Goal: Task Accomplishment & Management: Manage account settings

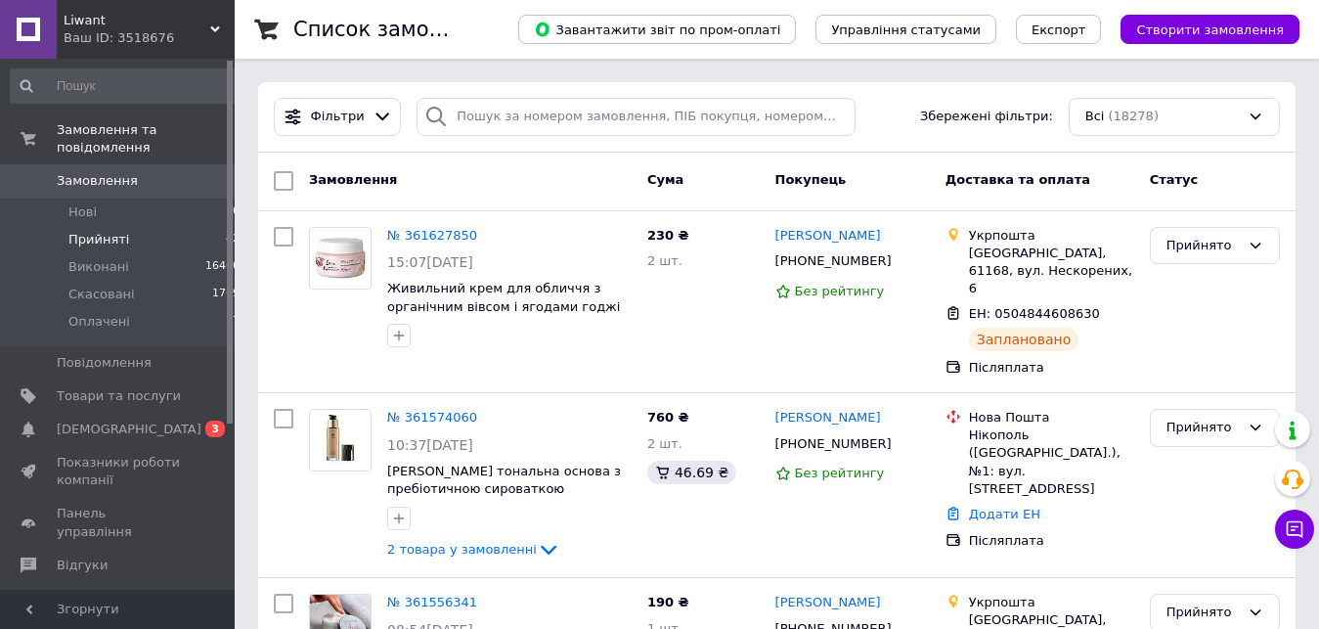
click at [91, 231] on span "Прийняті" at bounding box center [98, 240] width 61 height 18
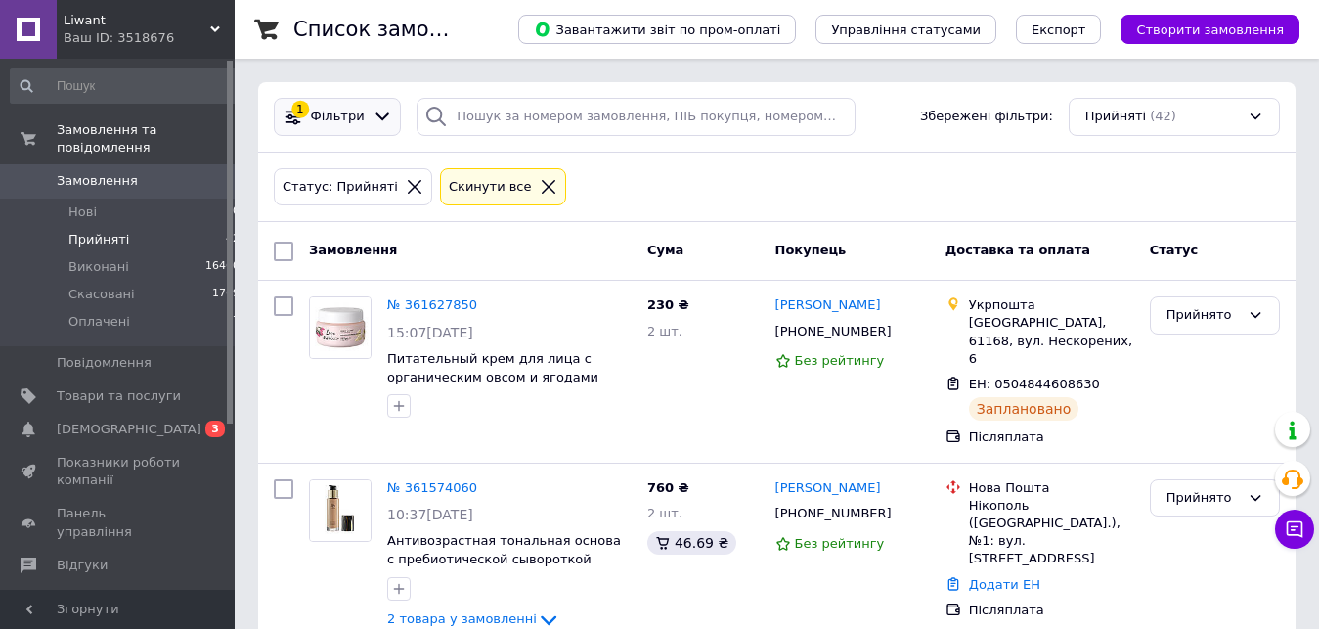
click at [333, 122] on span "Фільтри" at bounding box center [338, 117] width 54 height 19
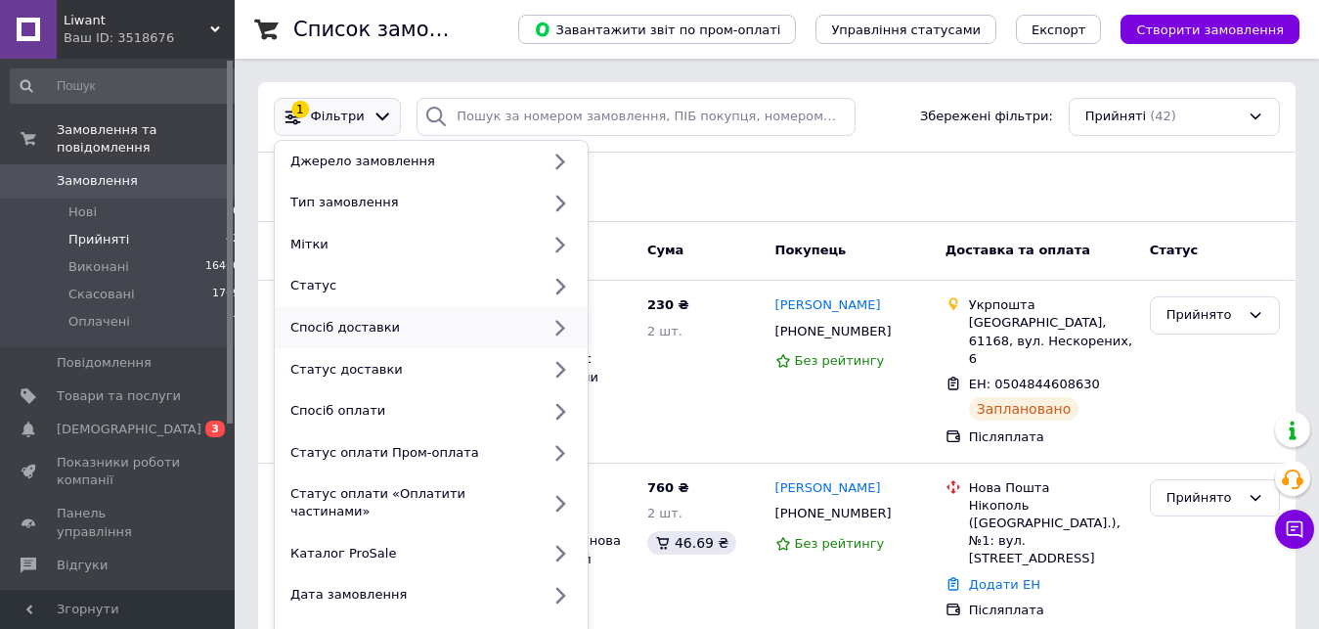
click at [352, 326] on div "Спосіб доставки" at bounding box center [411, 328] width 257 height 18
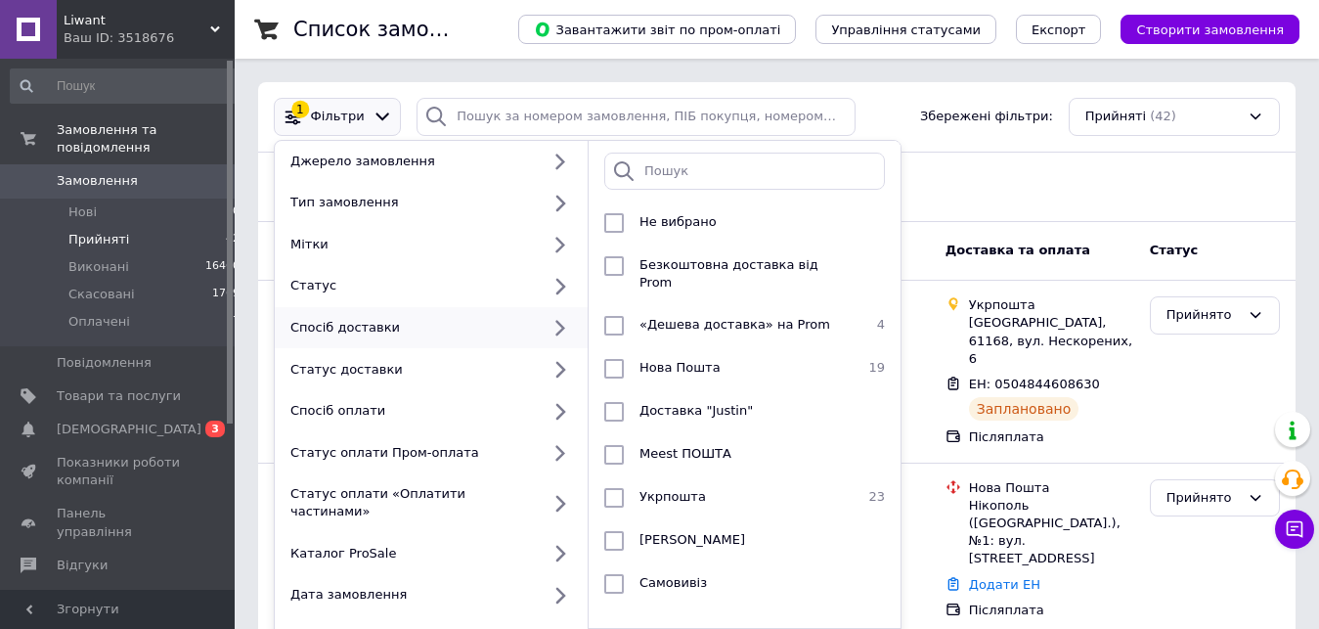
click at [555, 322] on icon at bounding box center [559, 328] width 24 height 24
click at [613, 488] on input "checkbox" at bounding box center [614, 498] width 20 height 20
checkbox input "true"
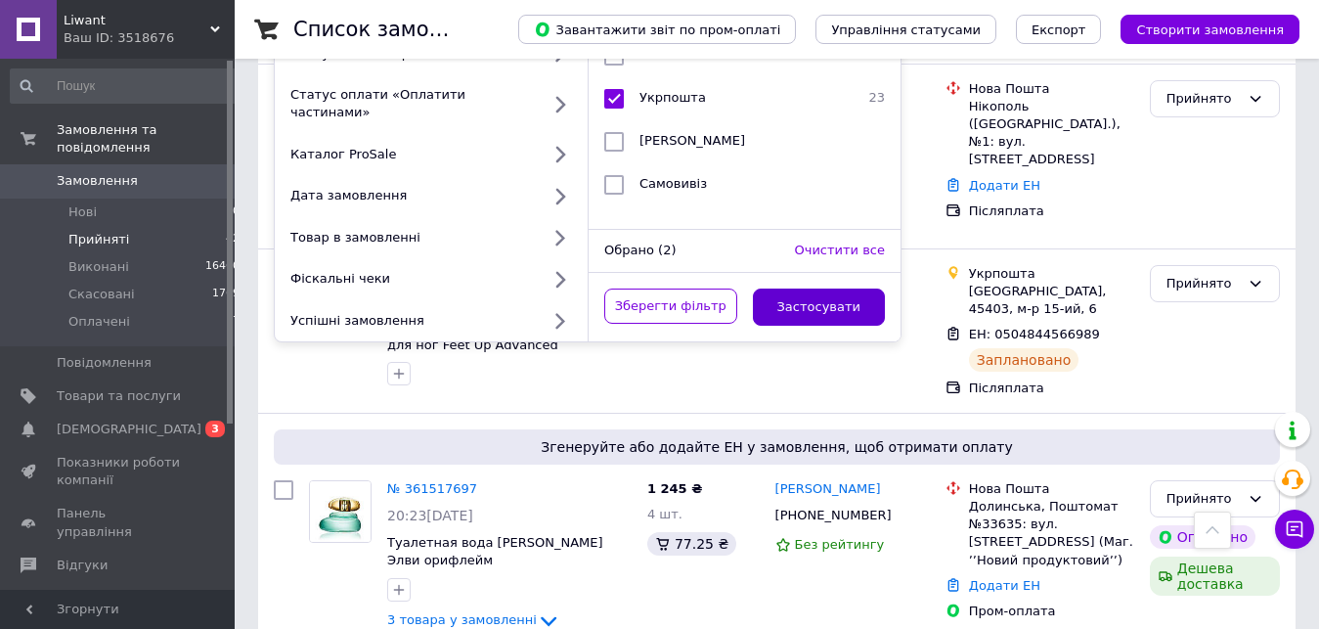
click at [804, 288] on button "Застосувати" at bounding box center [819, 307] width 133 height 38
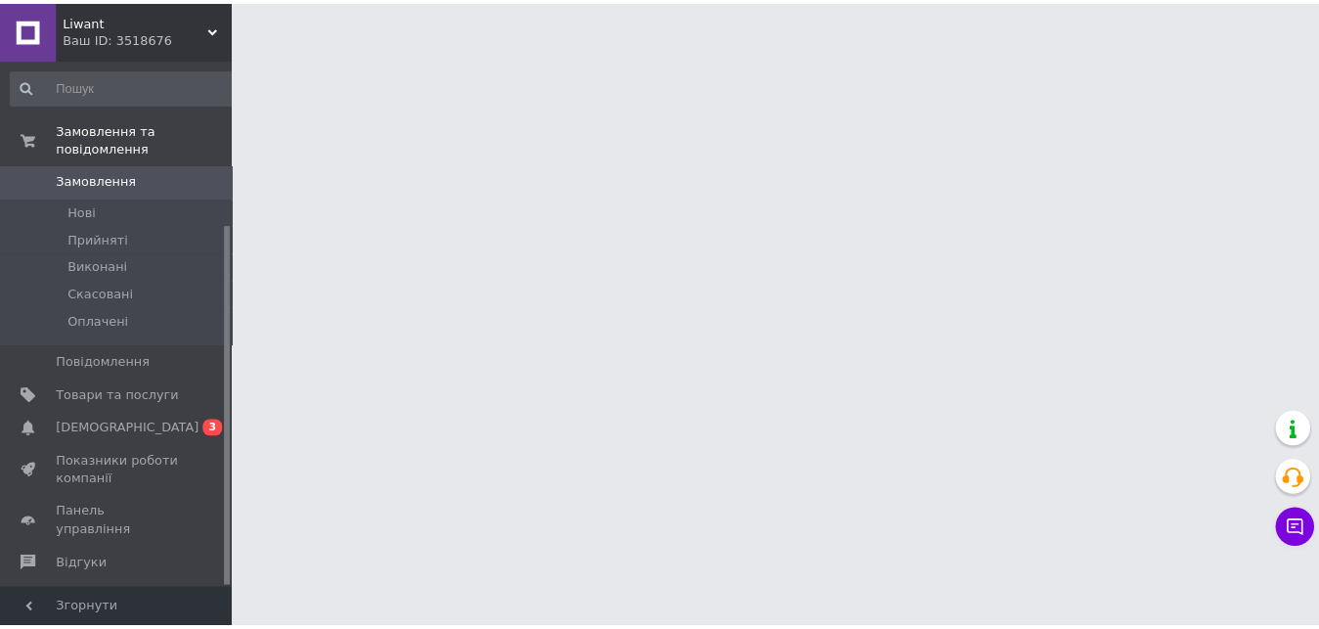
scroll to position [242, 0]
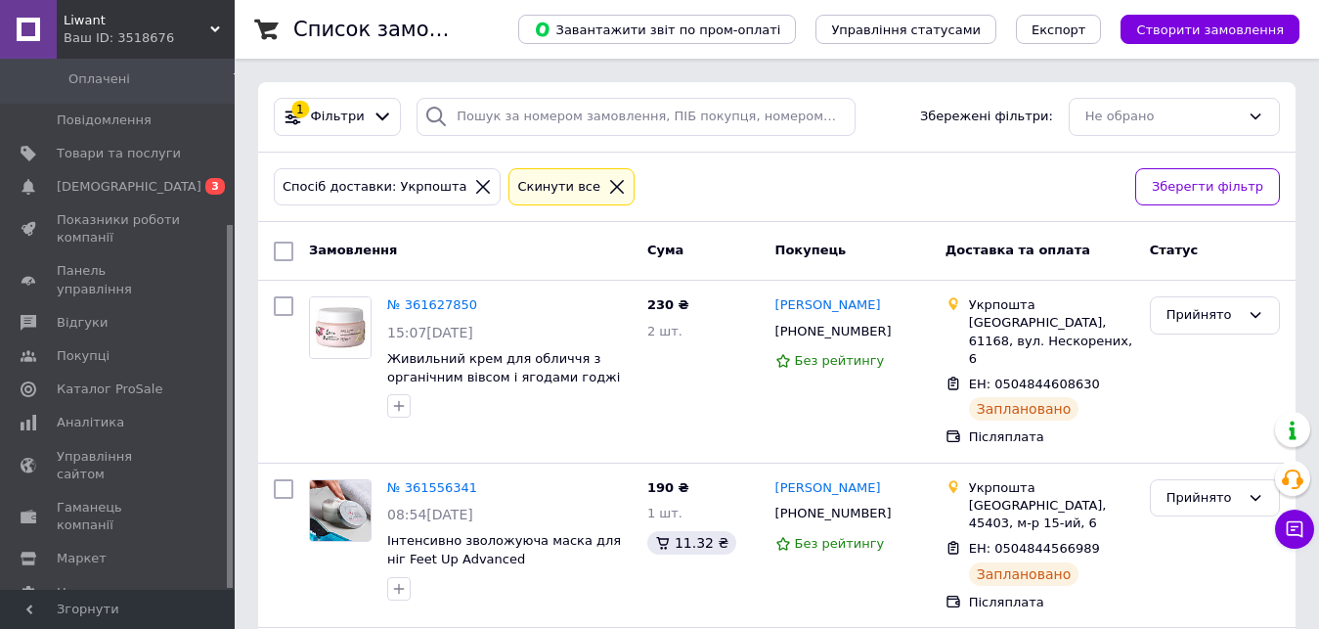
click at [508, 197] on div "Cкинути все" at bounding box center [571, 187] width 126 height 38
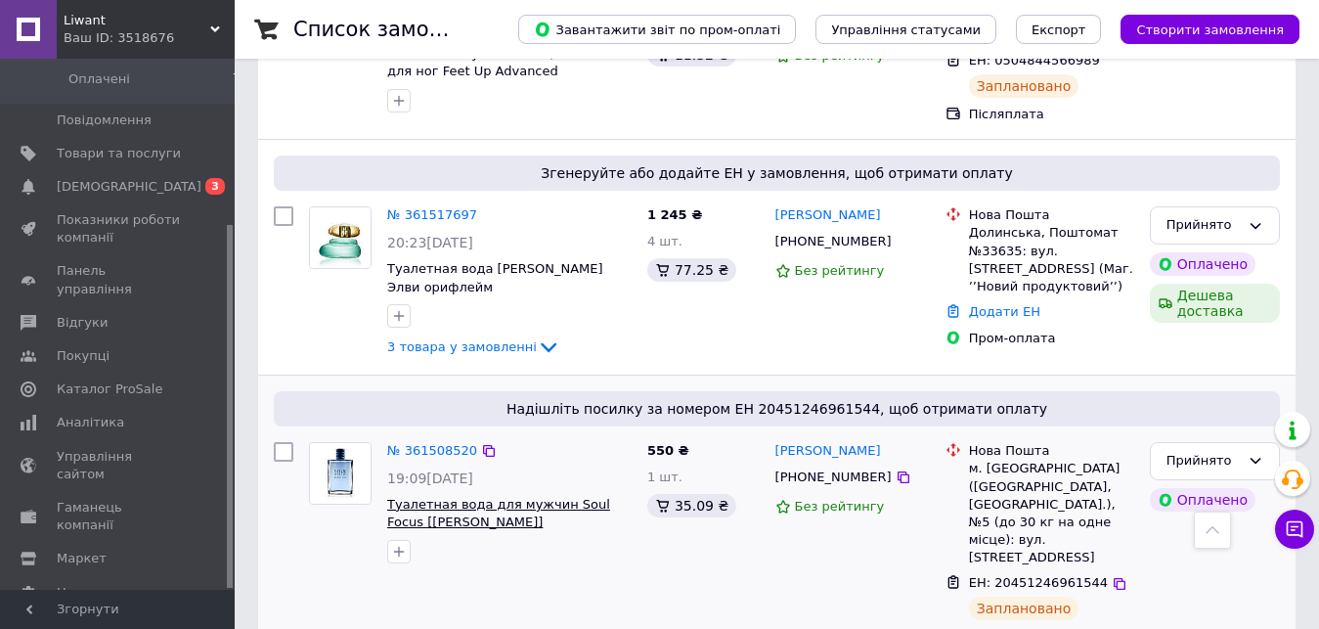
scroll to position [598, 0]
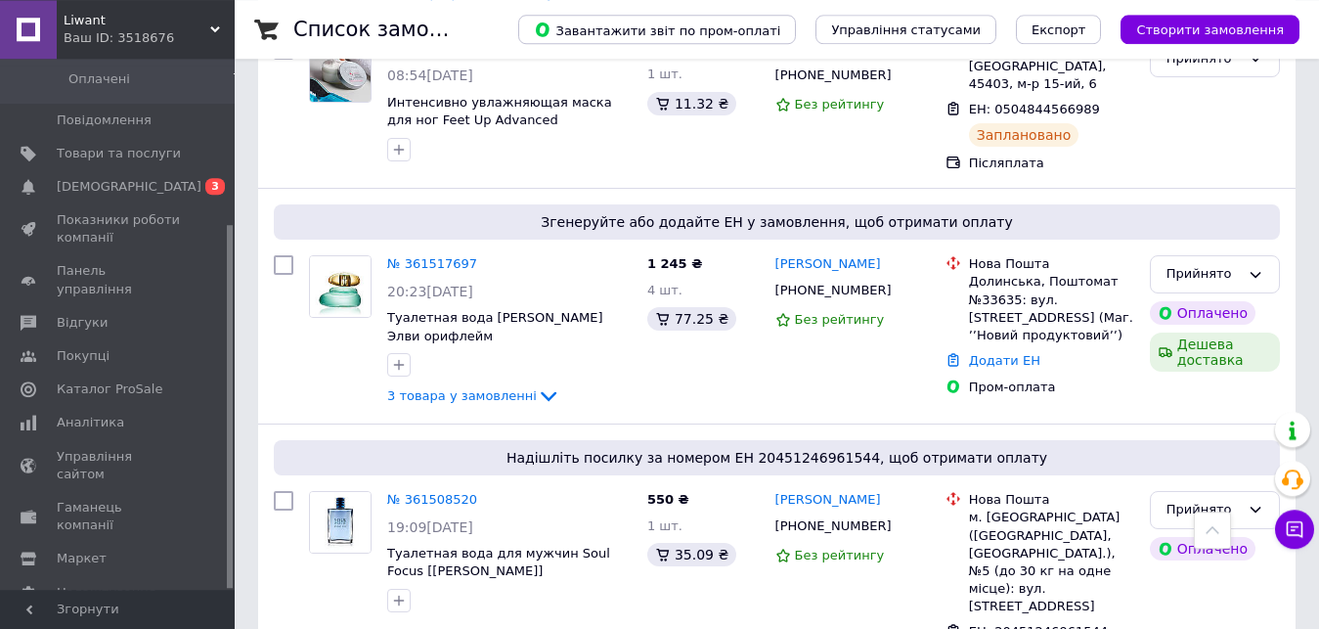
scroll to position [698, 0]
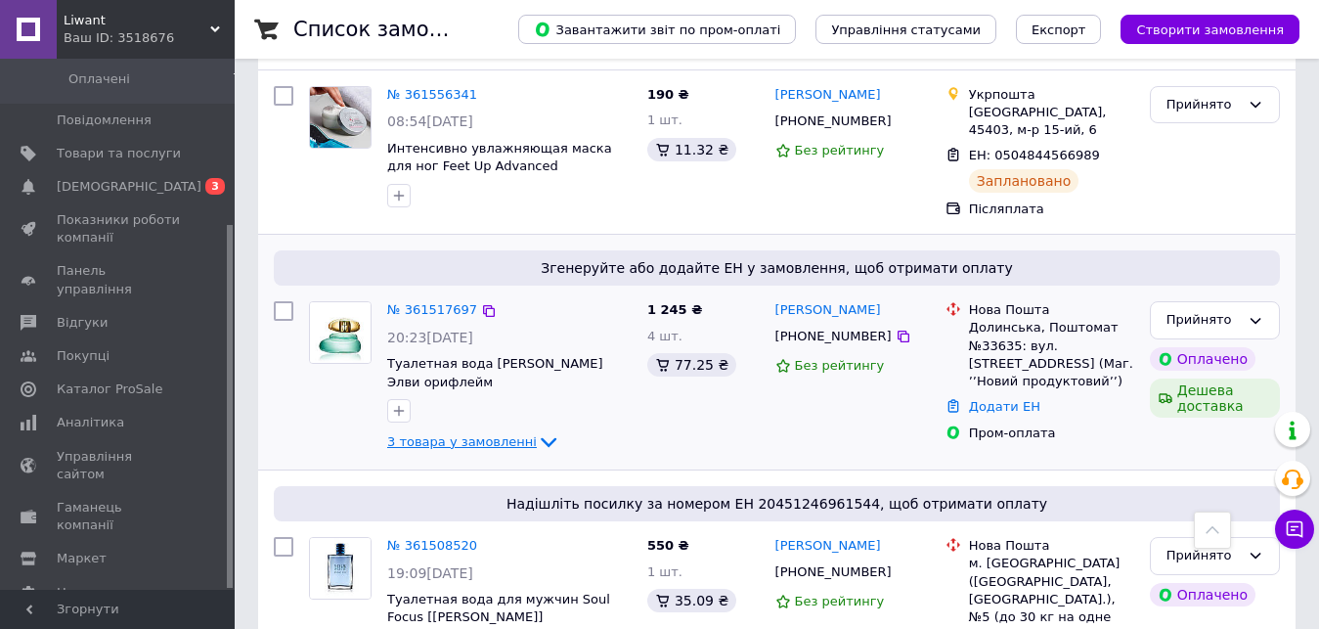
click at [537, 430] on icon at bounding box center [548, 441] width 23 height 23
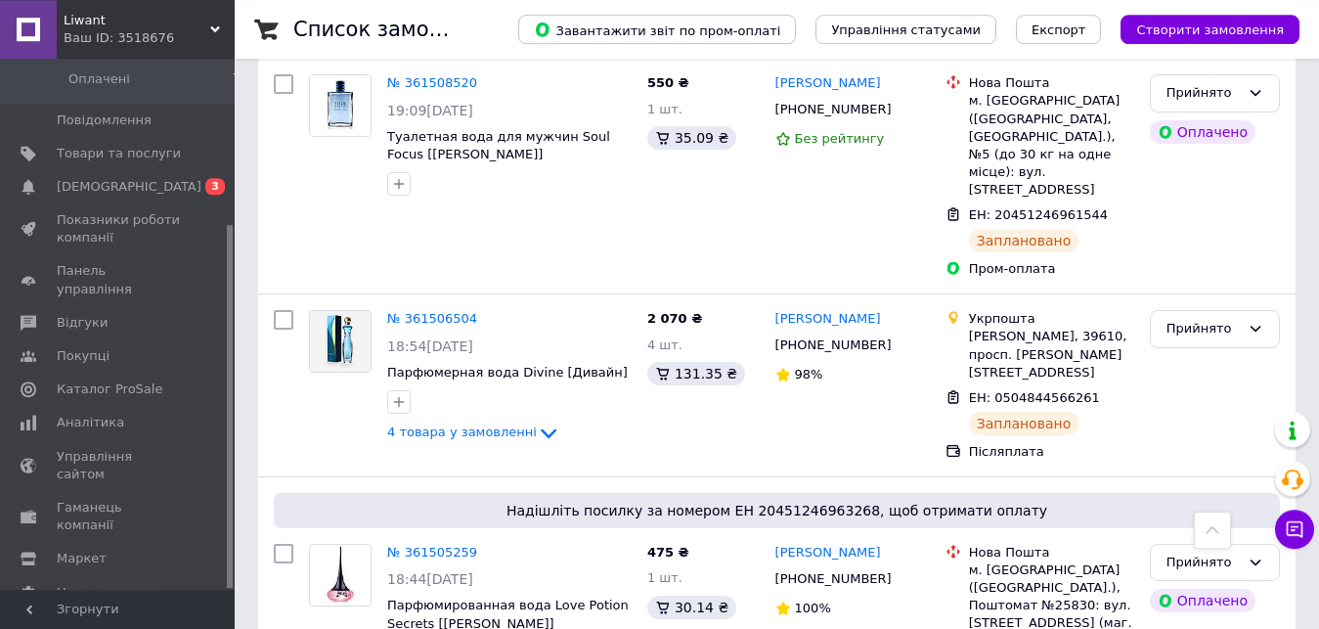
scroll to position [889, 0]
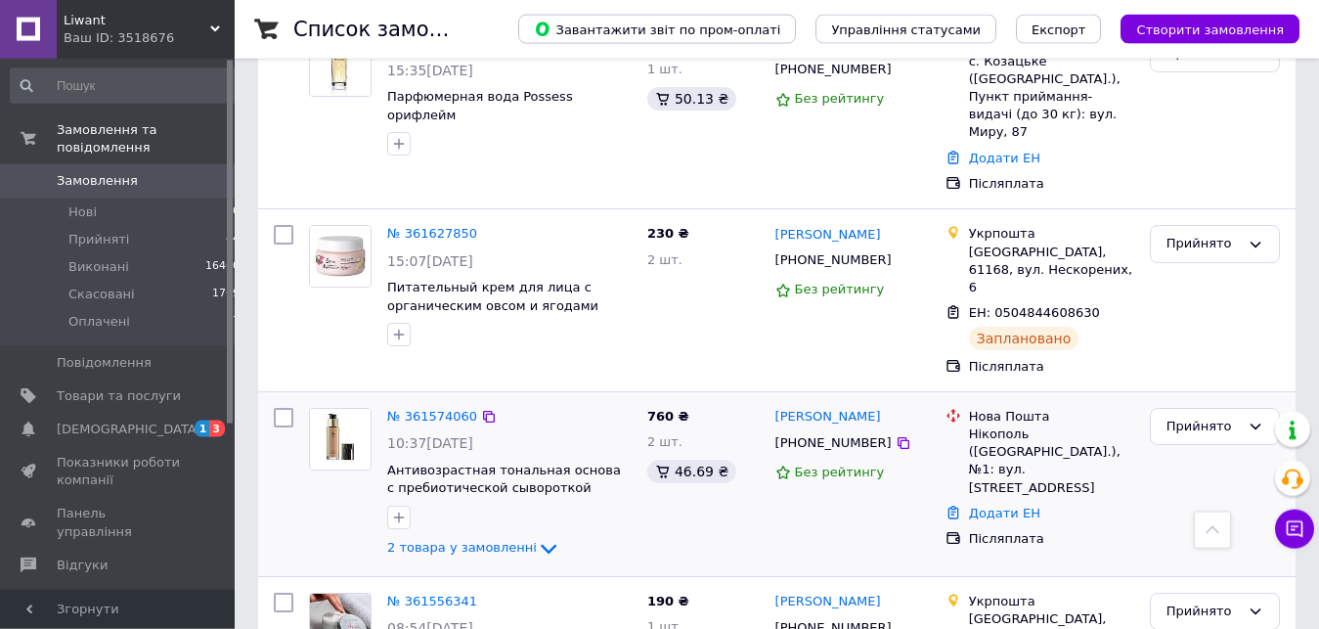
scroll to position [575, 0]
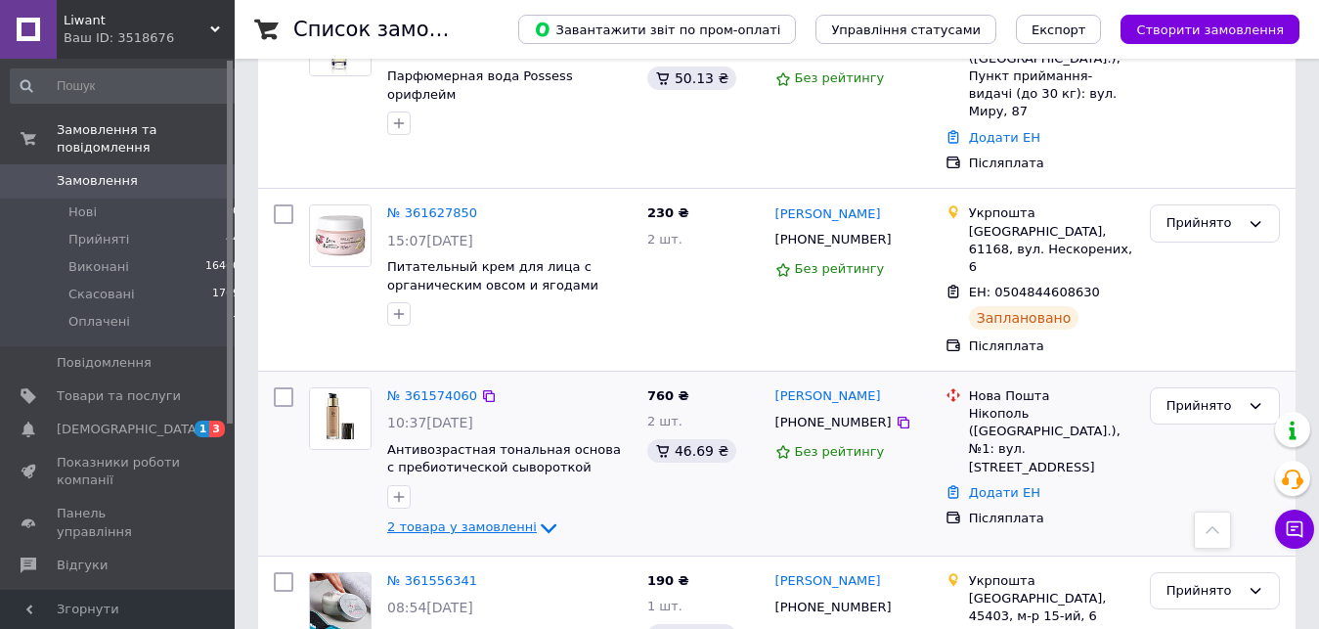
click at [541, 523] on icon at bounding box center [549, 528] width 16 height 10
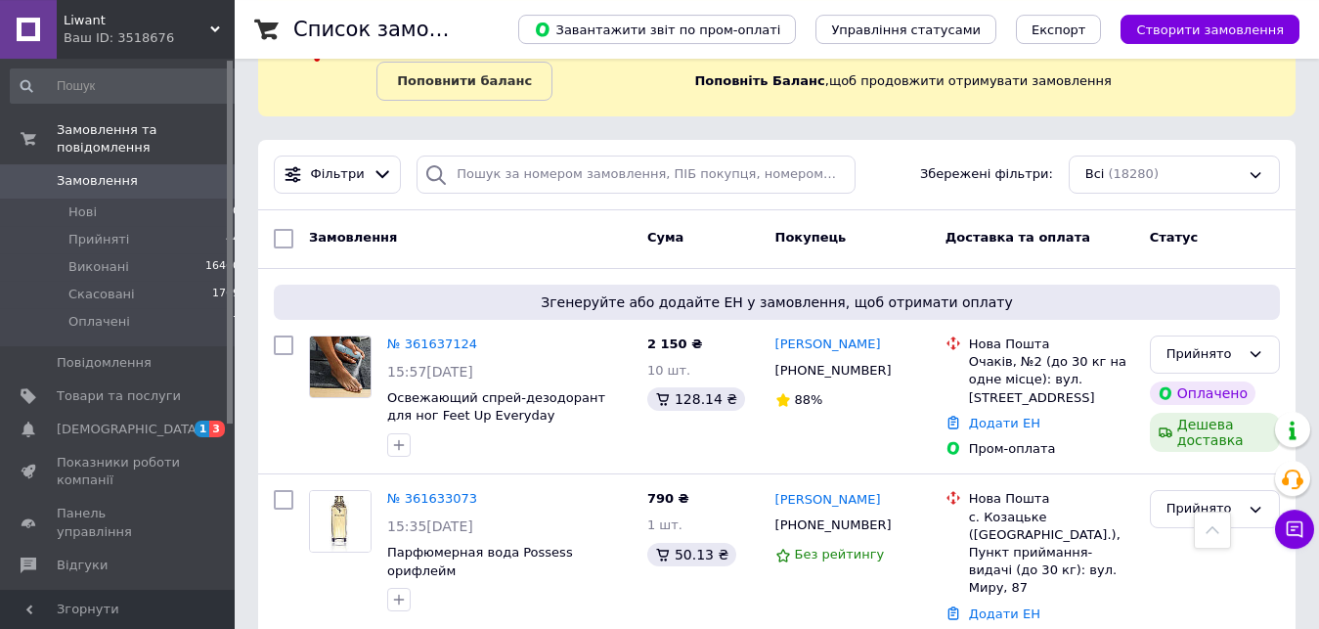
scroll to position [0, 0]
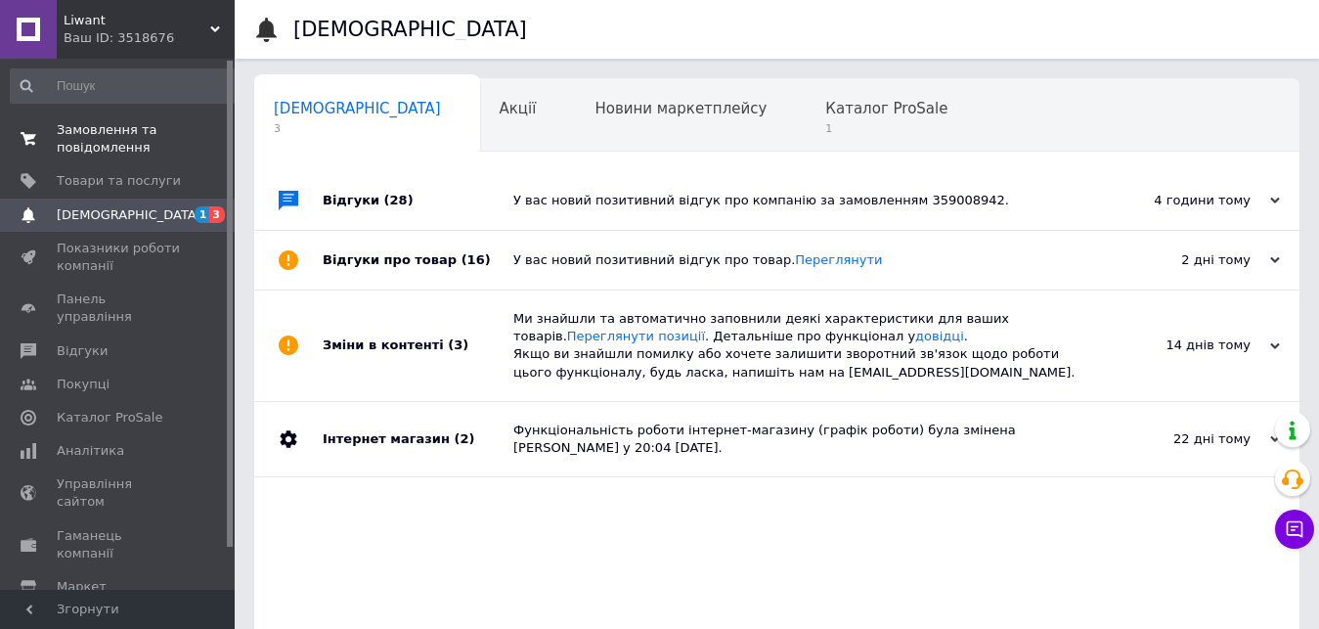
click at [103, 137] on span "Замовлення та повідомлення" at bounding box center [119, 138] width 124 height 35
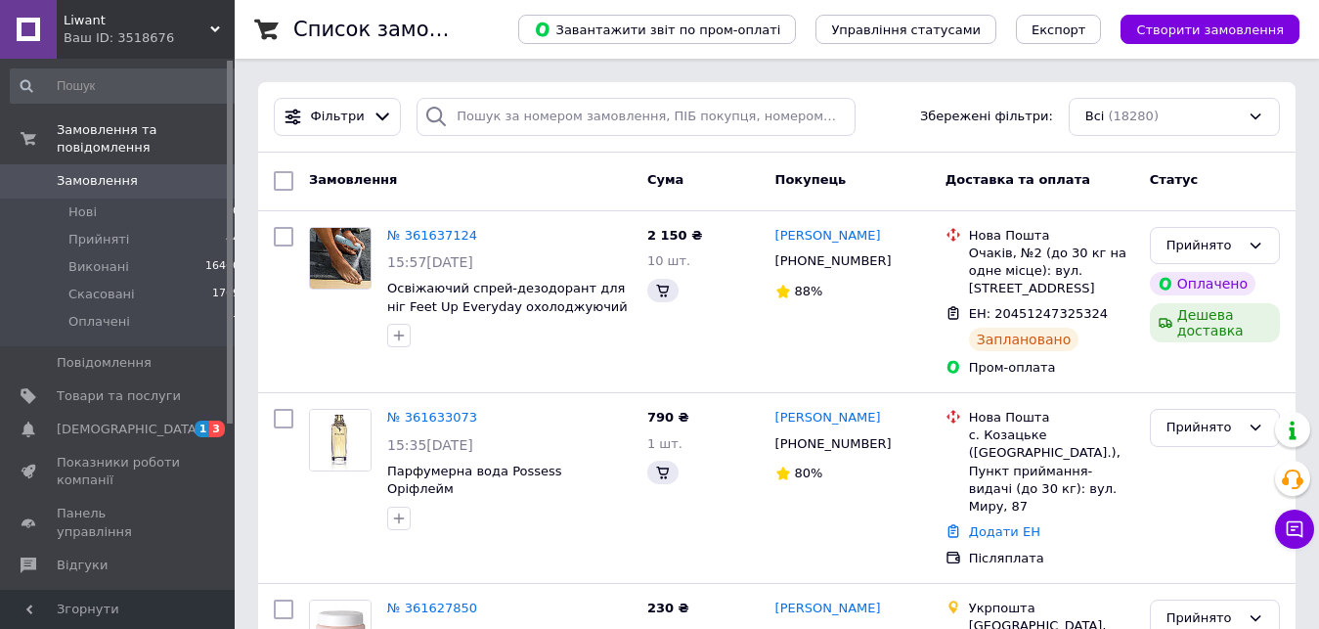
scroll to position [954, 0]
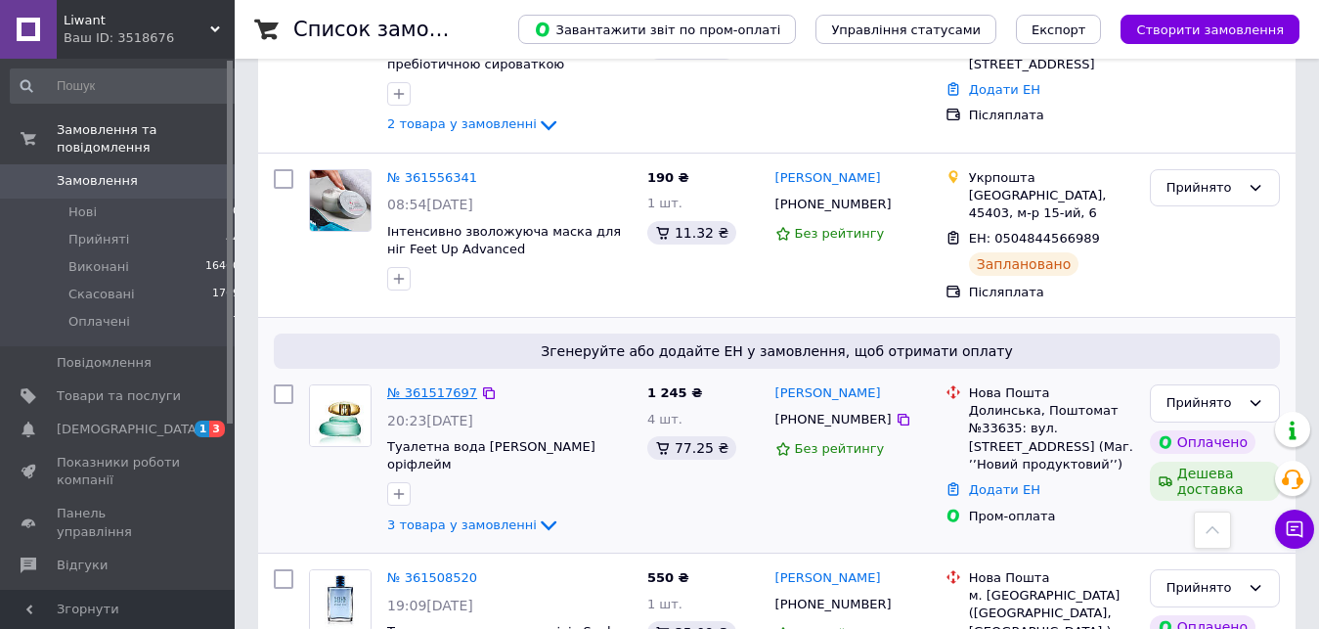
click at [443, 385] on link "№ 361517697" at bounding box center [432, 392] width 90 height 15
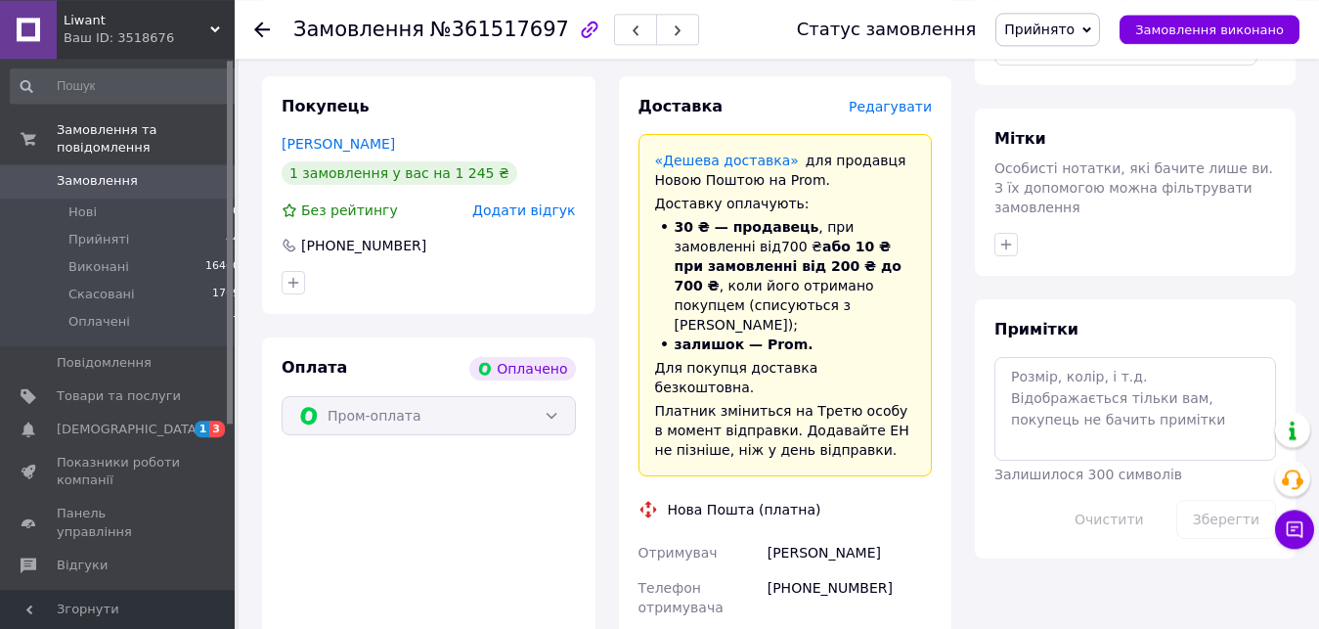
scroll to position [997, 0]
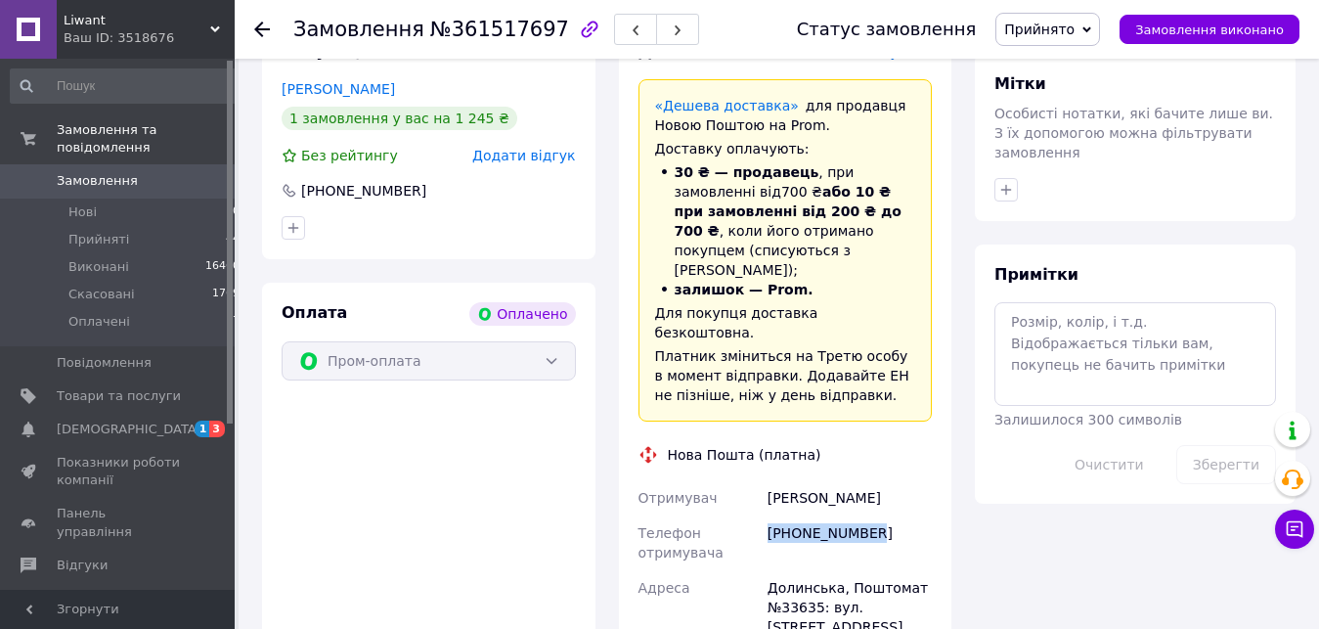
drag, startPoint x: 770, startPoint y: 394, endPoint x: 878, endPoint y: 395, distance: 107.5
click at [878, 515] on div "[PHONE_NUMBER]" at bounding box center [850, 542] width 172 height 55
copy div "[PHONE_NUMBER]"
click at [486, 306] on icon at bounding box center [485, 314] width 16 height 16
click at [258, 28] on use at bounding box center [262, 30] width 16 height 16
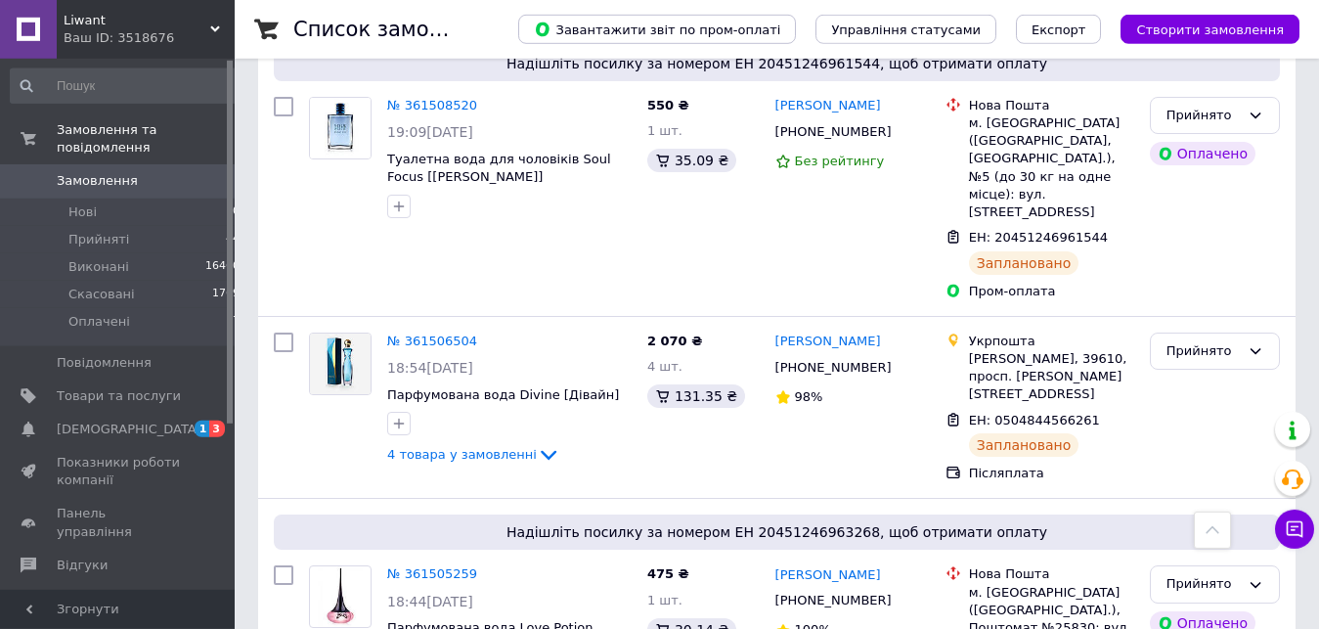
scroll to position [1596, 0]
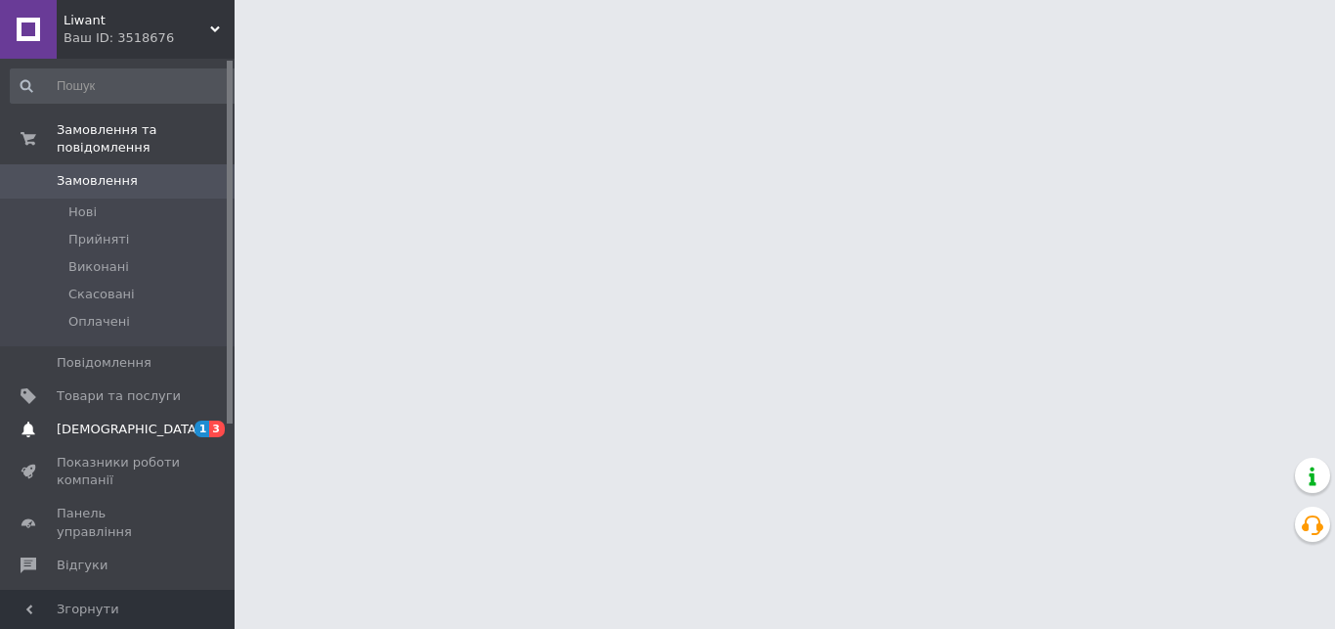
click at [104, 420] on span "[DEMOGRAPHIC_DATA]" at bounding box center [129, 429] width 145 height 18
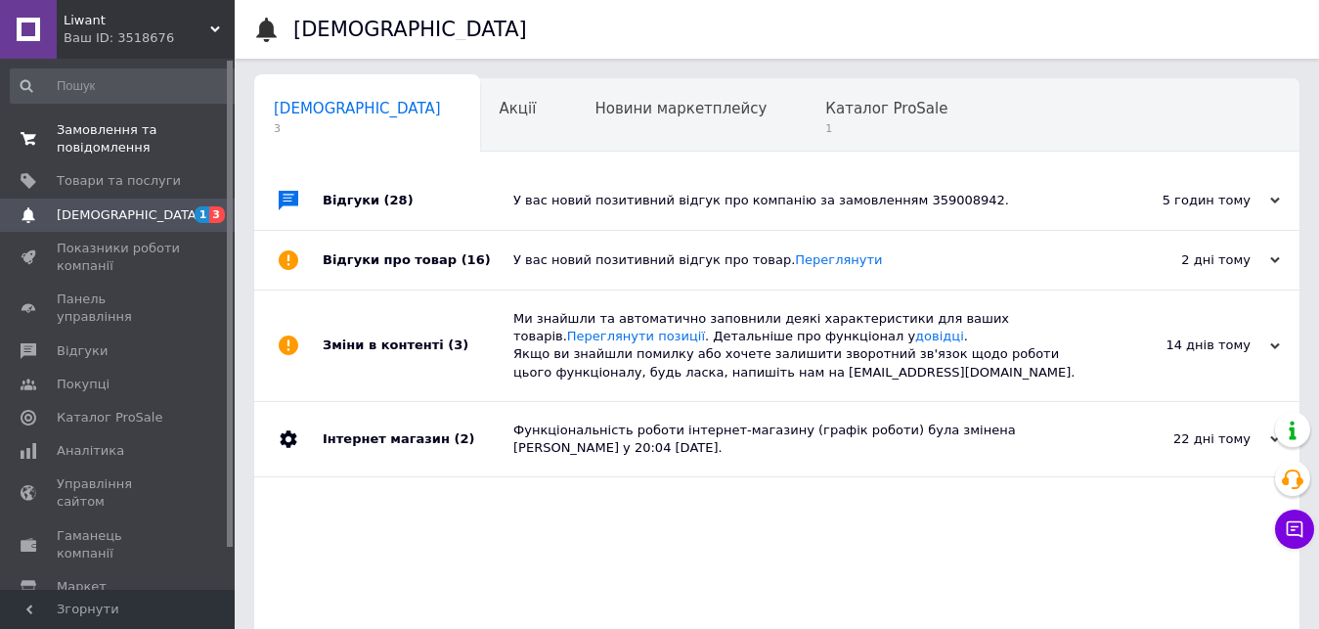
click at [102, 135] on span "Замовлення та повідомлення" at bounding box center [119, 138] width 124 height 35
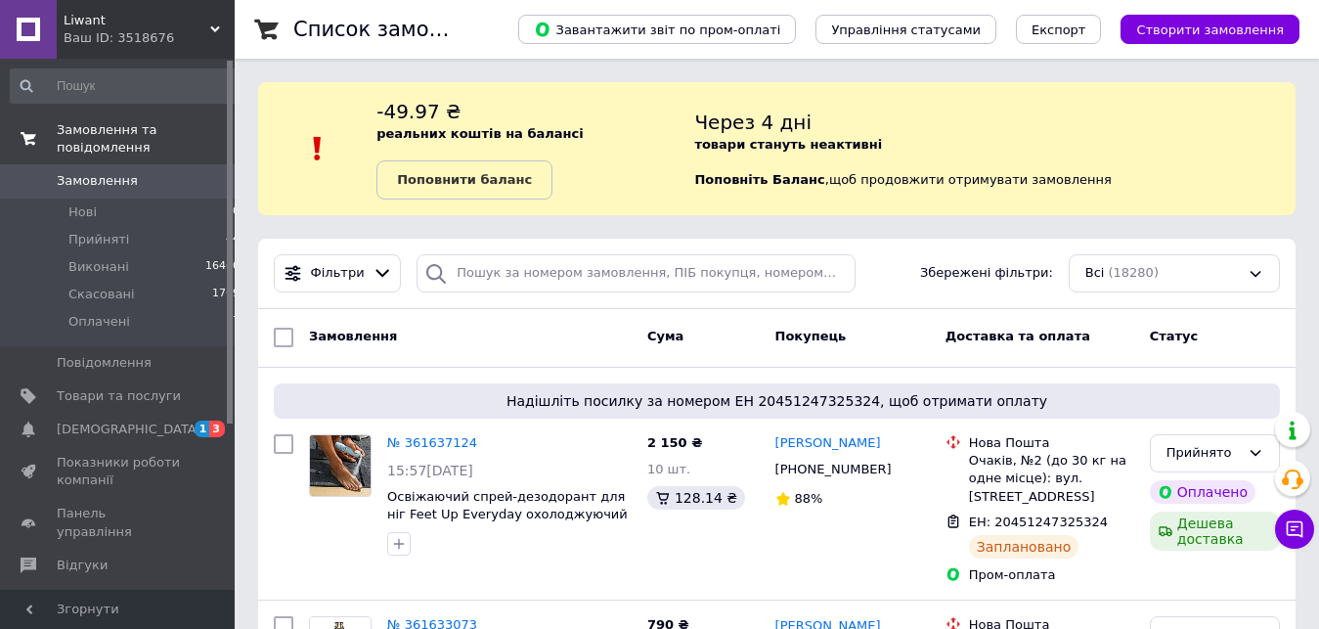
click at [102, 135] on span "Замовлення та повідомлення" at bounding box center [146, 138] width 178 height 35
